Goal: Task Accomplishment & Management: Use online tool/utility

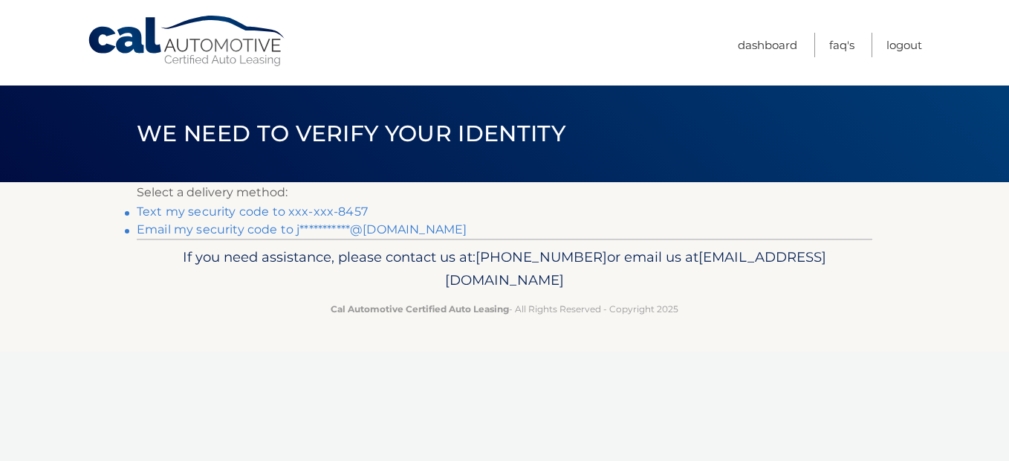
click at [336, 209] on link "Text my security code to xxx-xxx-8457" at bounding box center [252, 211] width 231 height 14
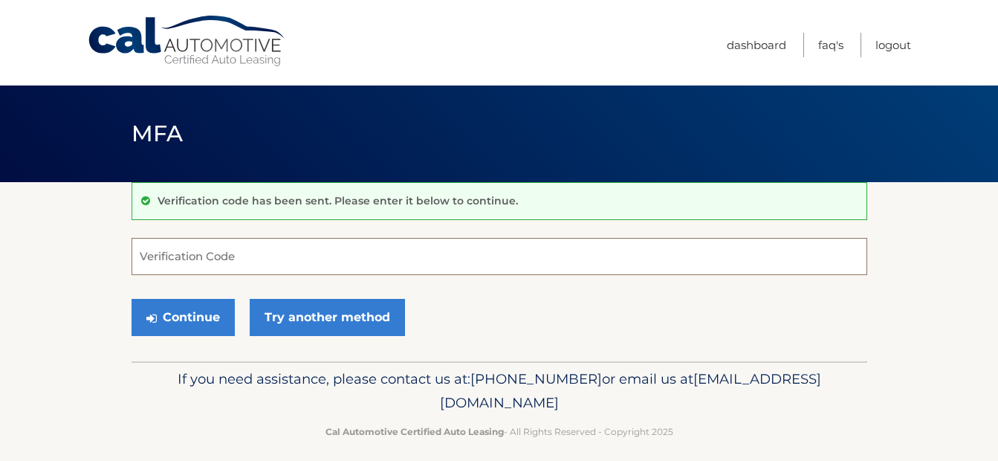
drag, startPoint x: 169, startPoint y: 264, endPoint x: 170, endPoint y: 272, distance: 8.2
click at [170, 272] on input "Verification Code" at bounding box center [498, 256] width 735 height 37
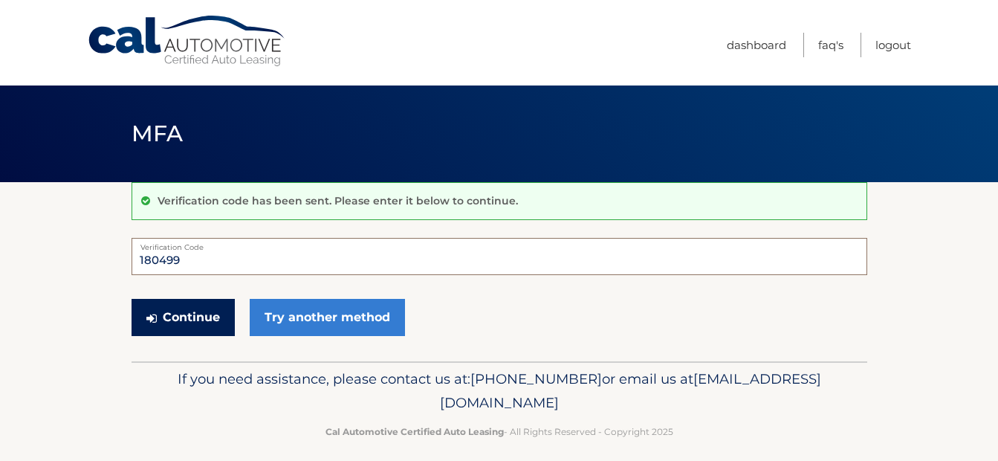
type input "180499"
click at [138, 321] on button "Continue" at bounding box center [182, 317] width 103 height 37
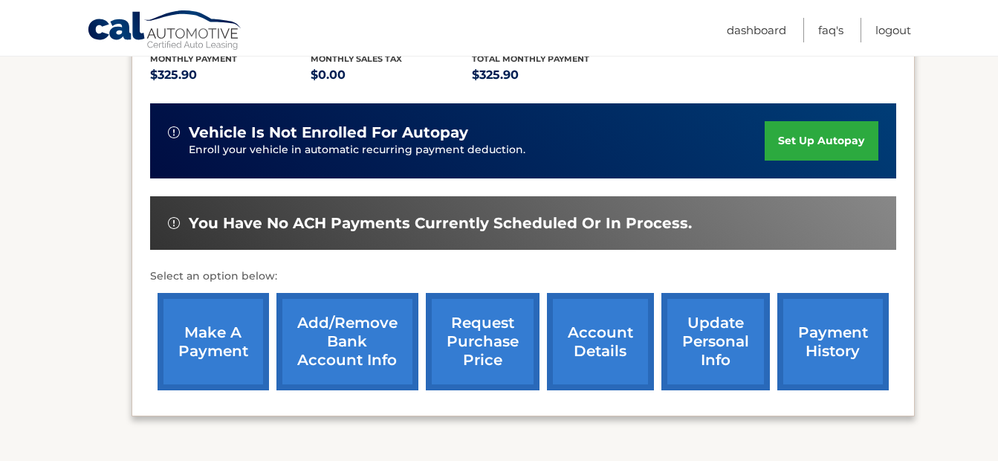
scroll to position [440, 0]
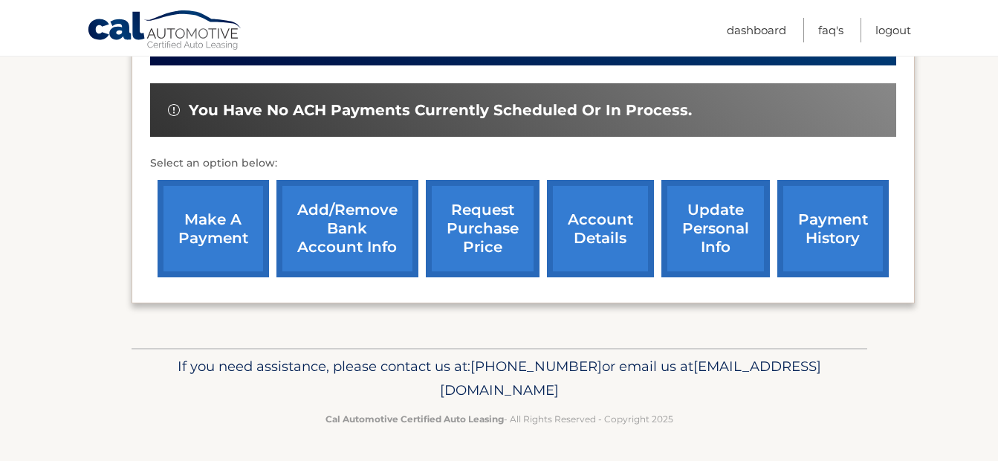
click at [193, 247] on link "make a payment" at bounding box center [212, 228] width 111 height 97
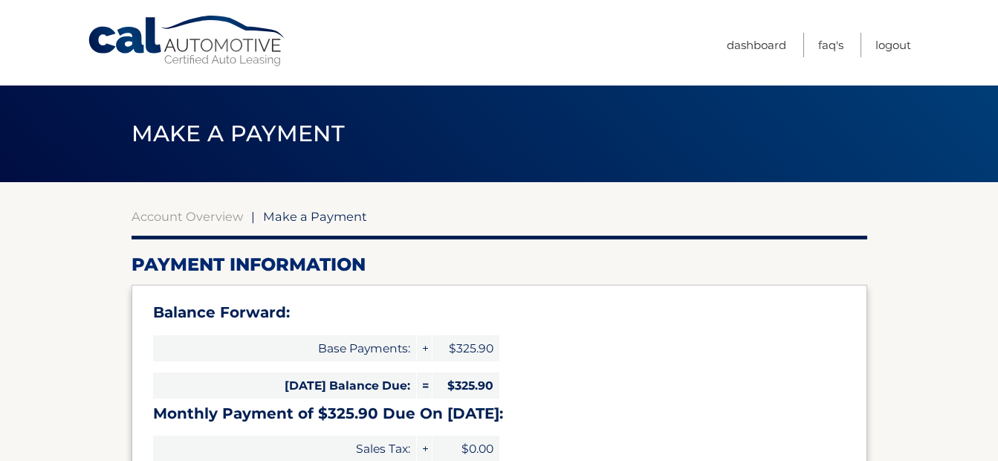
select select "MzJmZGMyMTgtZWM4Yy00YTk5LThjZjYtODA1MThkYzc0YTIy"
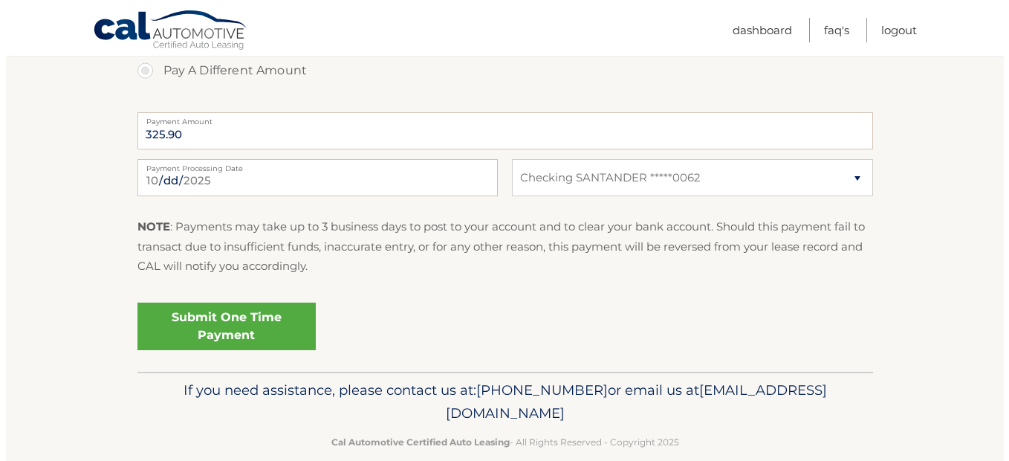
scroll to position [664, 0]
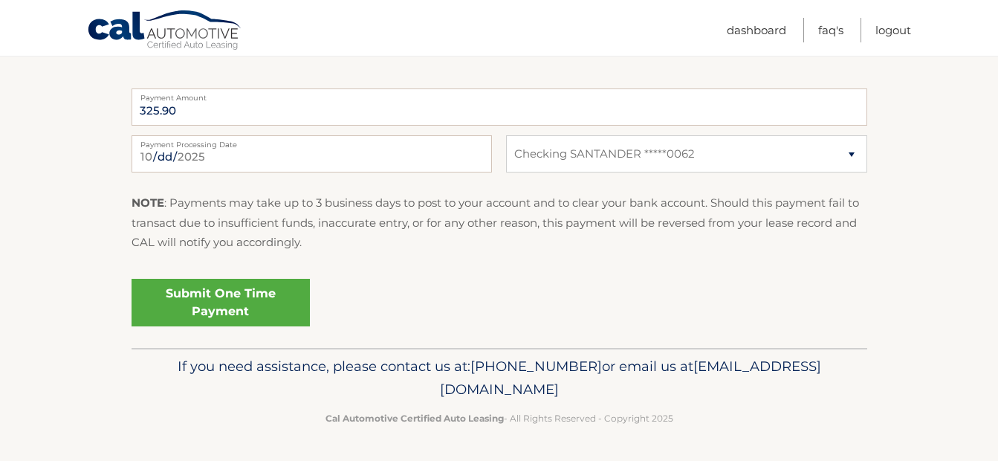
click at [201, 305] on link "Submit One Time Payment" at bounding box center [220, 303] width 178 height 48
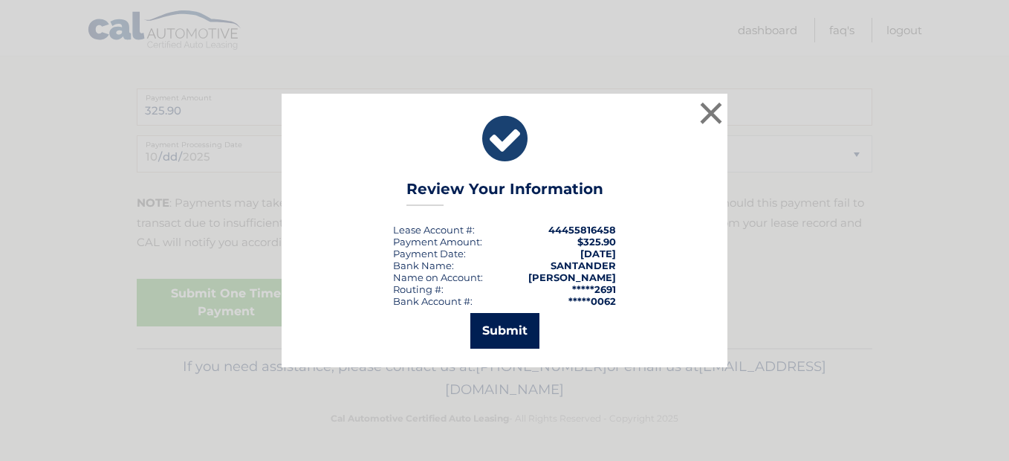
click at [512, 326] on button "Submit" at bounding box center [504, 331] width 69 height 36
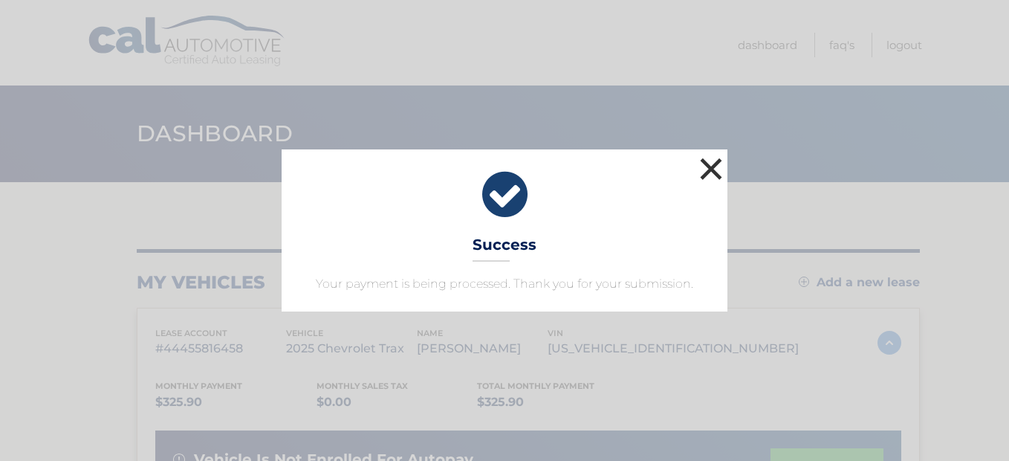
click at [715, 182] on button "×" at bounding box center [711, 169] width 30 height 30
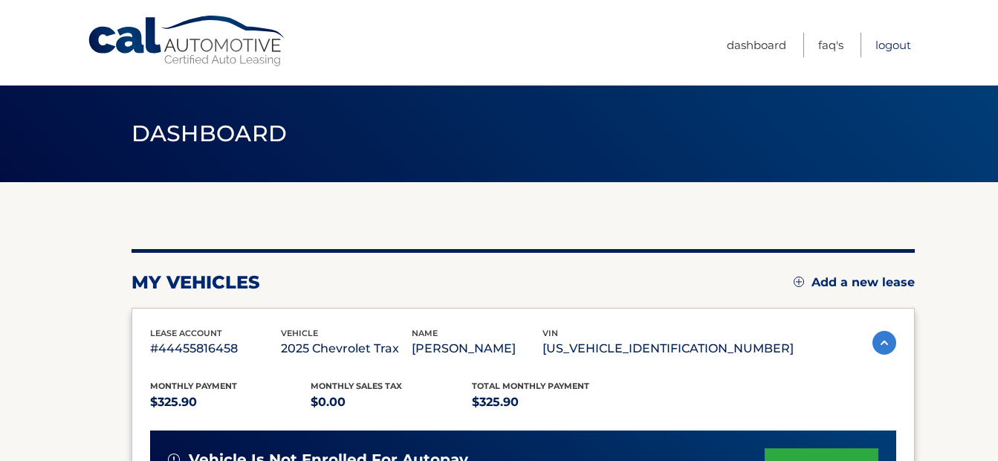
click at [900, 43] on link "Logout" at bounding box center [893, 45] width 36 height 25
